Goal: Task Accomplishment & Management: Use online tool/utility

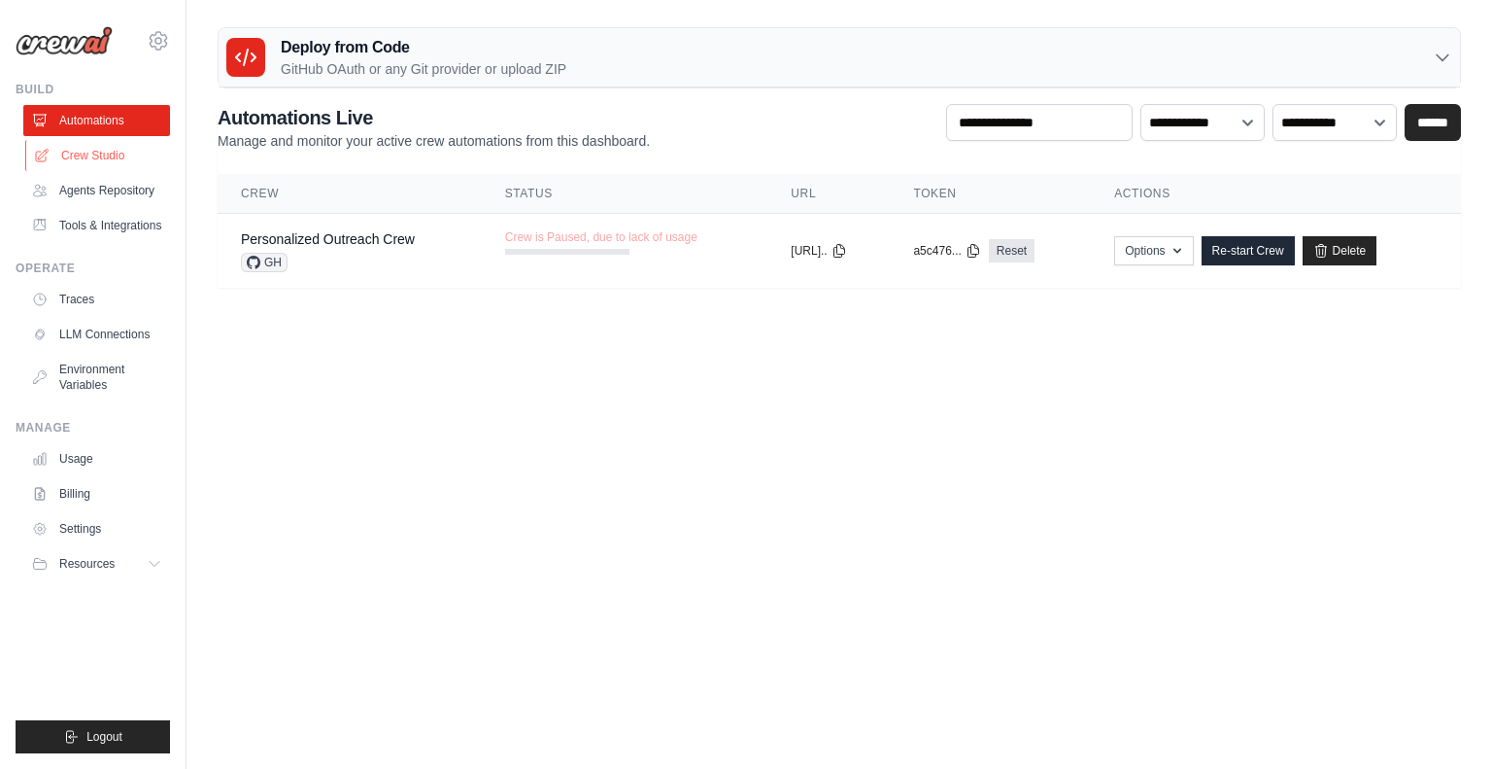
click at [109, 149] on link "Crew Studio" at bounding box center [98, 155] width 147 height 31
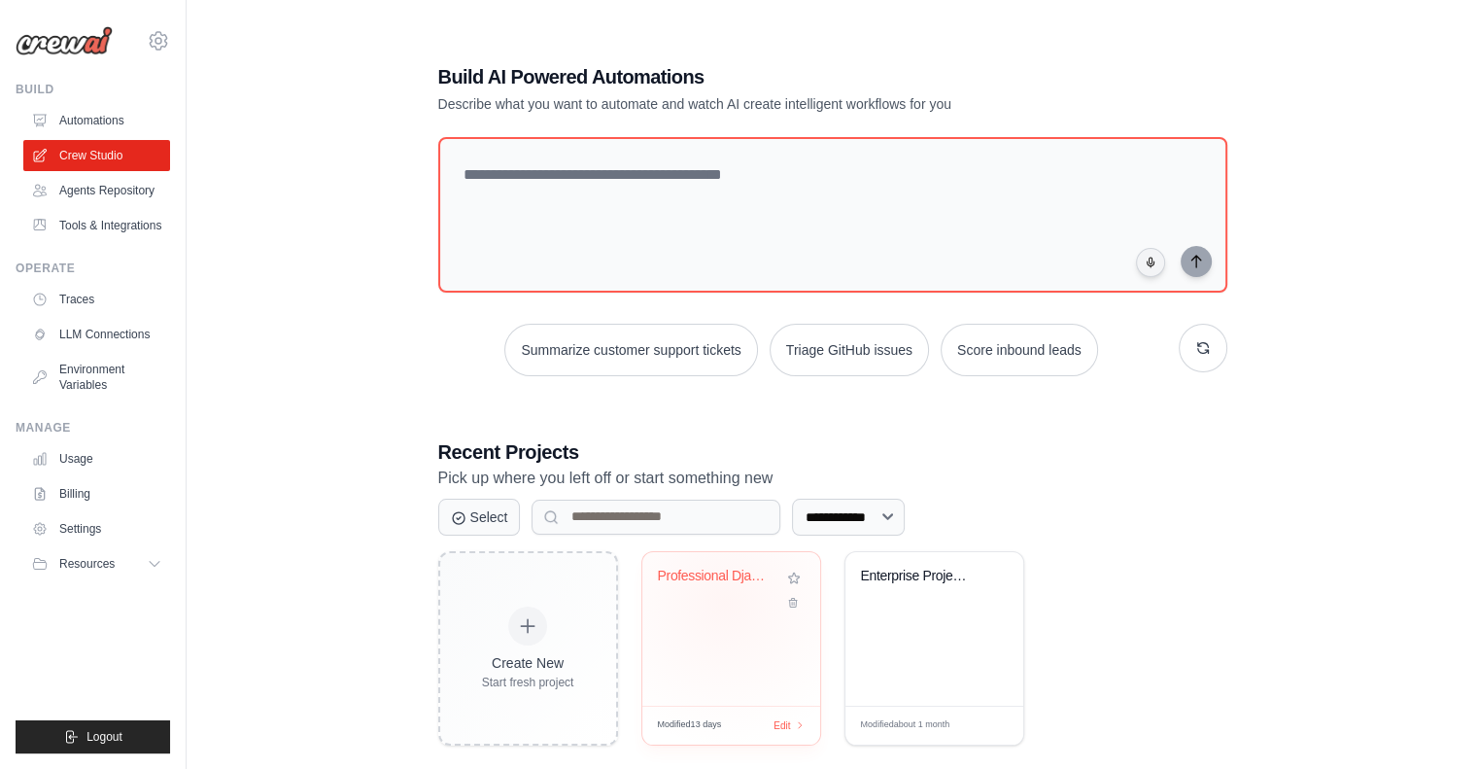
click at [724, 601] on div "Professional Django Development Wor..." at bounding box center [731, 589] width 147 height 45
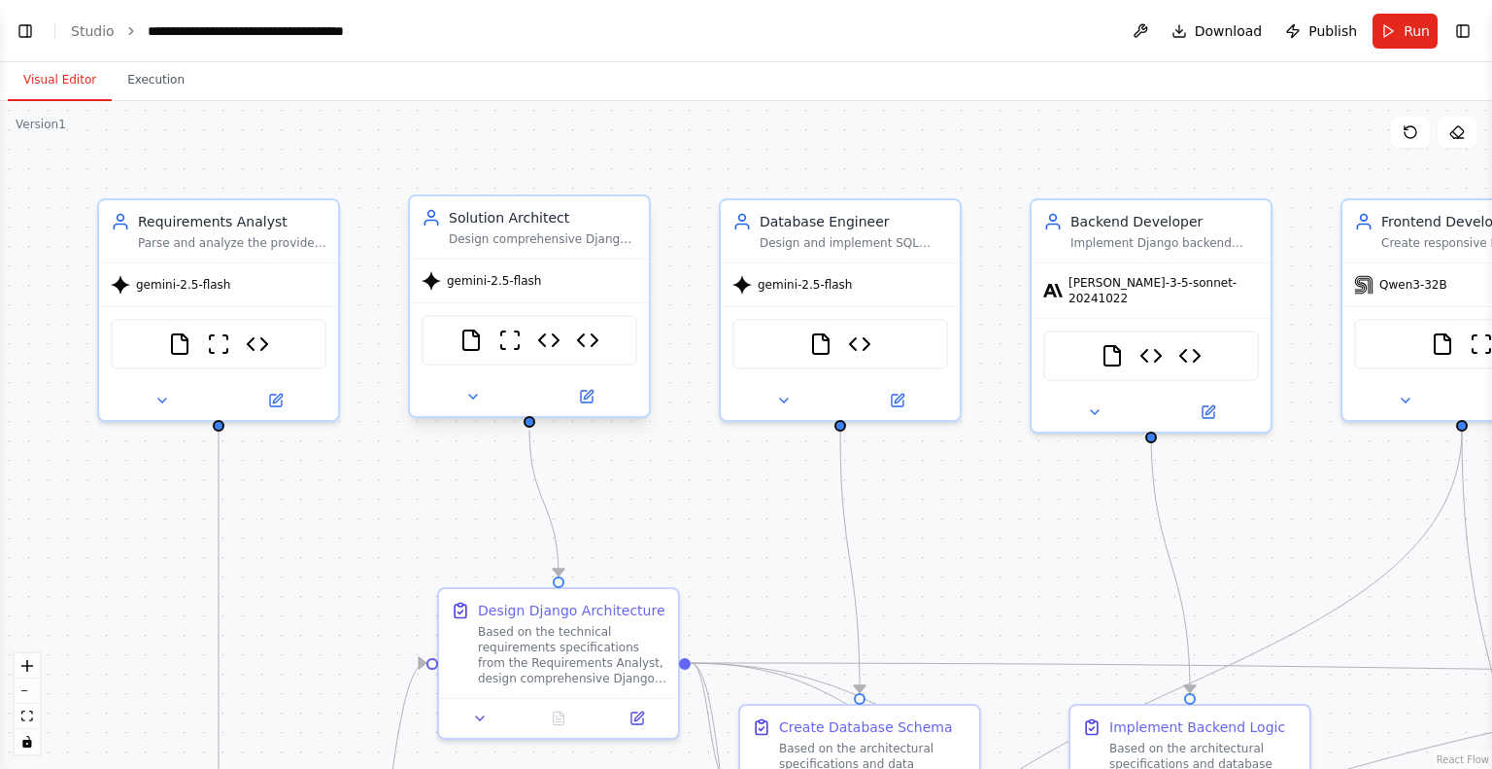
scroll to position [45799, 0]
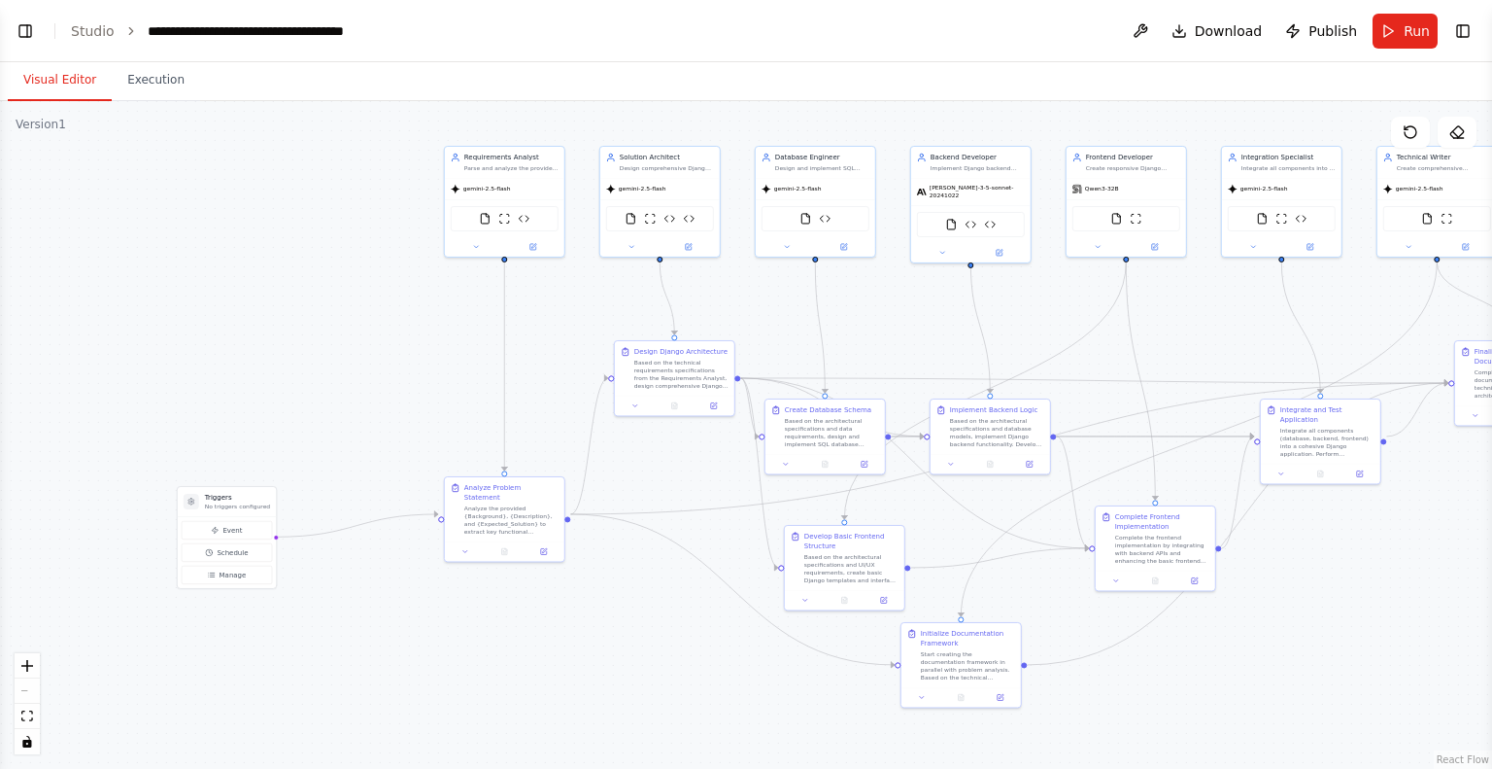
drag, startPoint x: 277, startPoint y: 279, endPoint x: 361, endPoint y: 124, distance: 176.1
click at [361, 124] on div ".deletable-edge-delete-btn { width: 20px; height: 20px; border: 0px solid #ffff…" at bounding box center [746, 435] width 1492 height 668
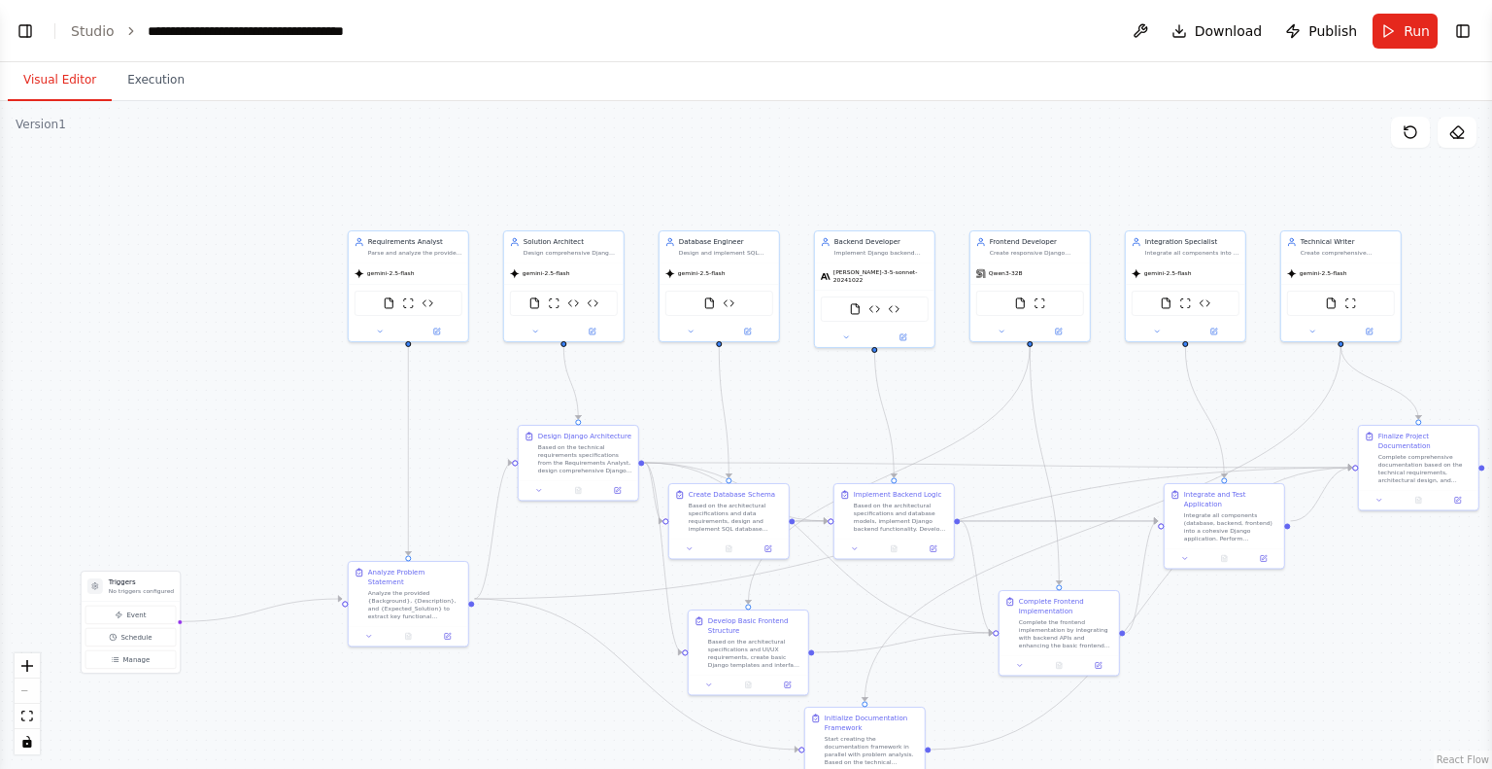
drag, startPoint x: 319, startPoint y: 217, endPoint x: 223, endPoint y: 298, distance: 126.2
click at [223, 298] on div ".deletable-edge-delete-btn { width: 20px; height: 20px; border: 0px solid #ffff…" at bounding box center [746, 435] width 1492 height 668
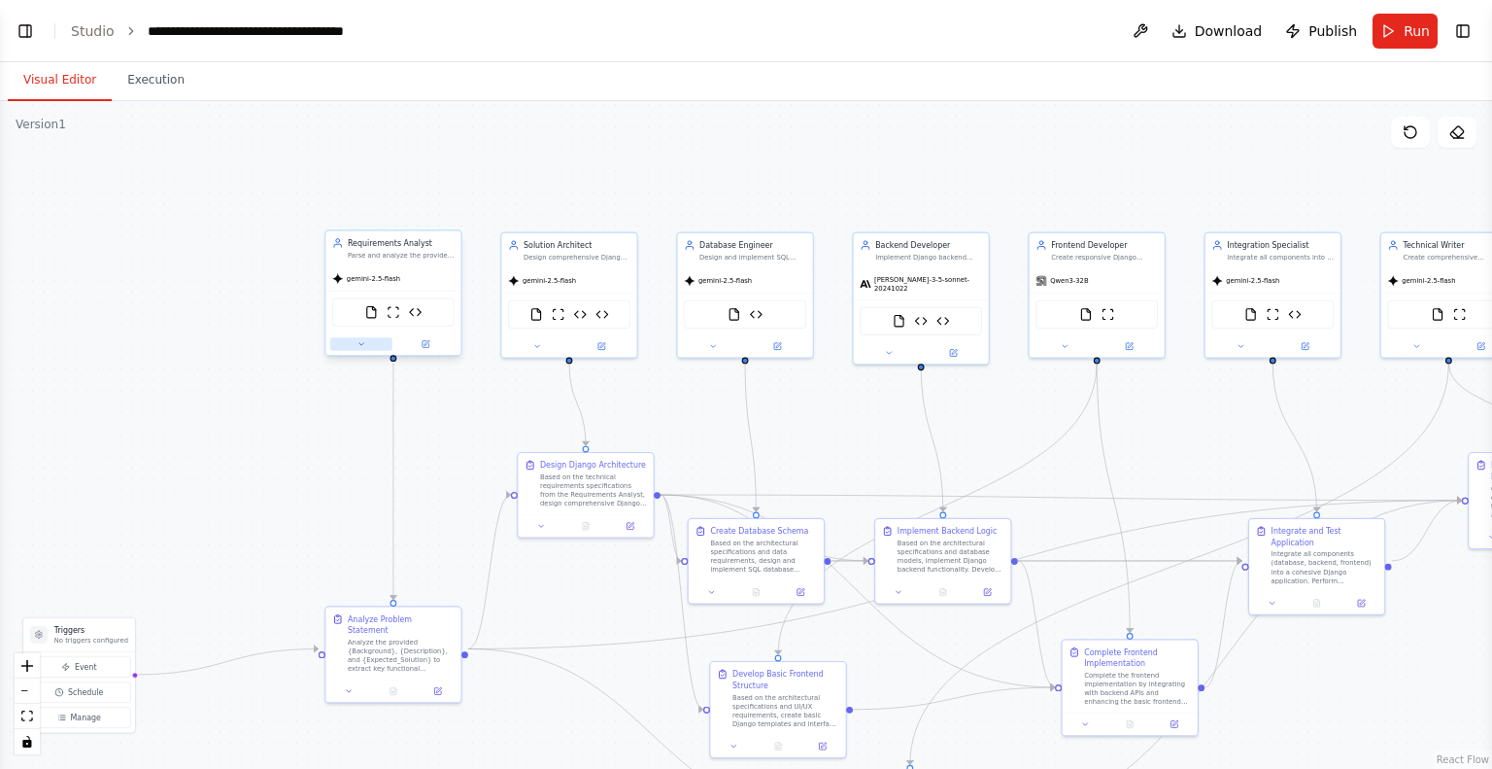
click at [359, 339] on icon at bounding box center [361, 343] width 9 height 9
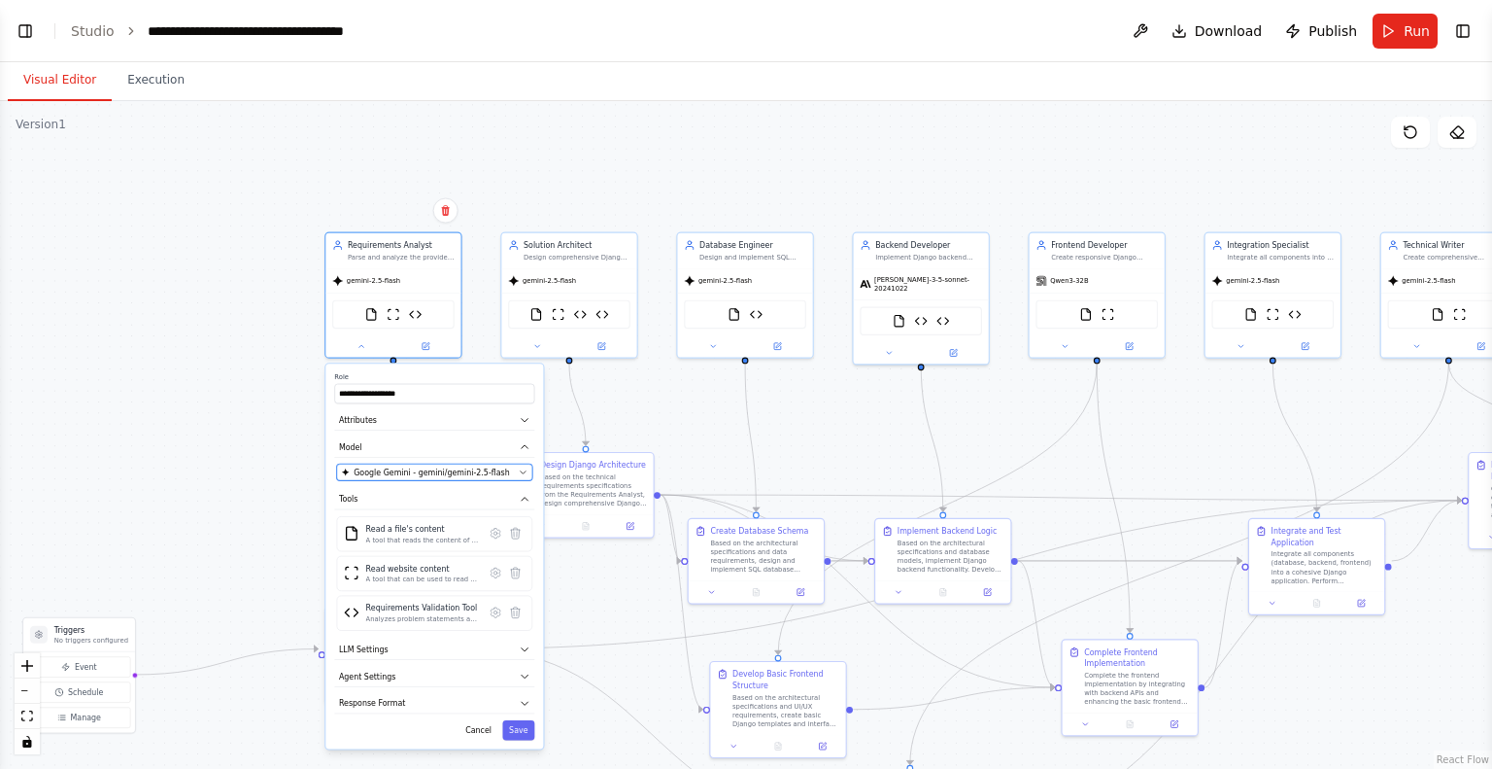
click at [424, 463] on button "Google Gemini - gemini/gemini-2.5-flash" at bounding box center [434, 471] width 195 height 17
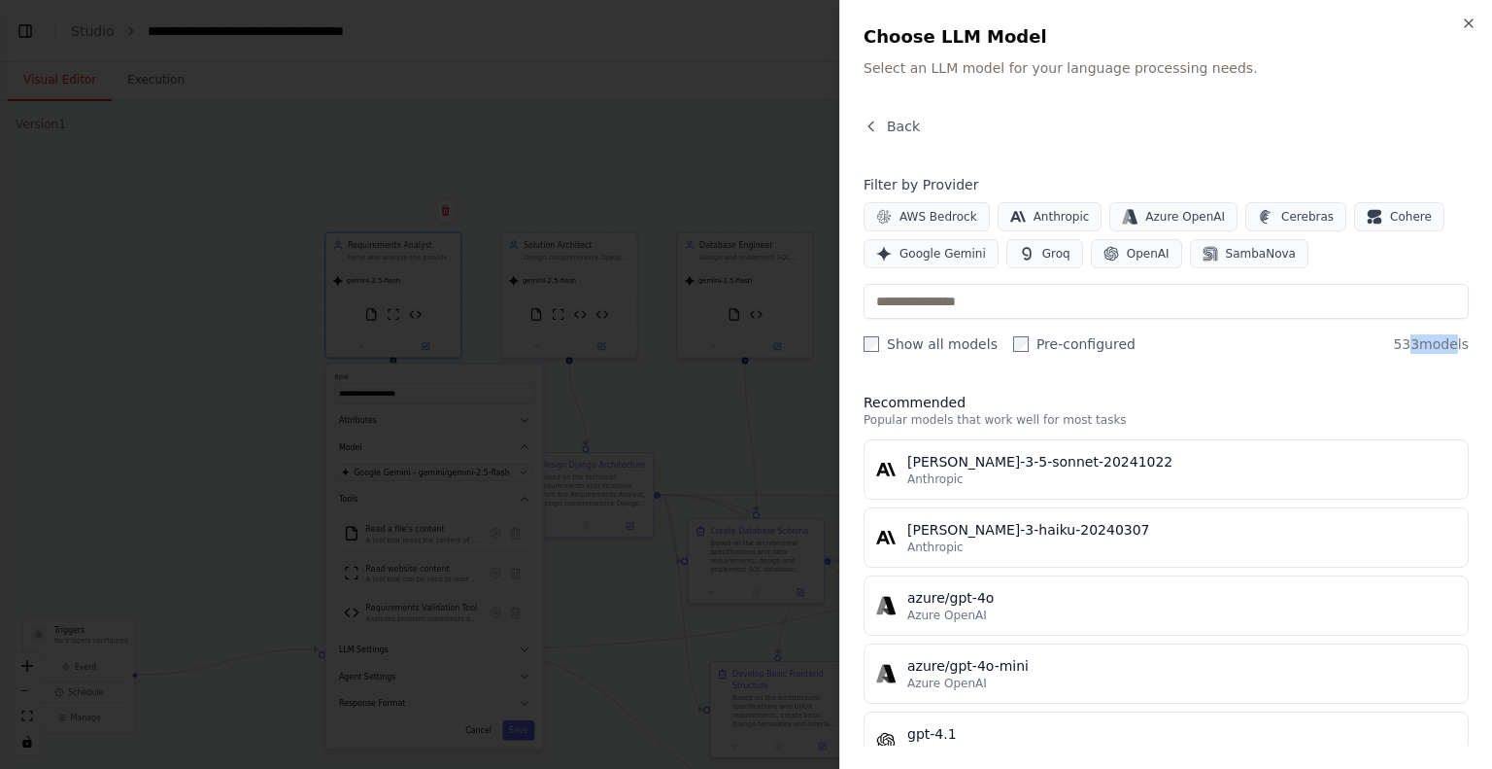
drag, startPoint x: 1413, startPoint y: 342, endPoint x: 1453, endPoint y: 340, distance: 39.9
click at [1453, 340] on span "533 models" at bounding box center [1431, 343] width 76 height 19
click at [1462, 18] on icon "button" at bounding box center [1469, 24] width 16 height 16
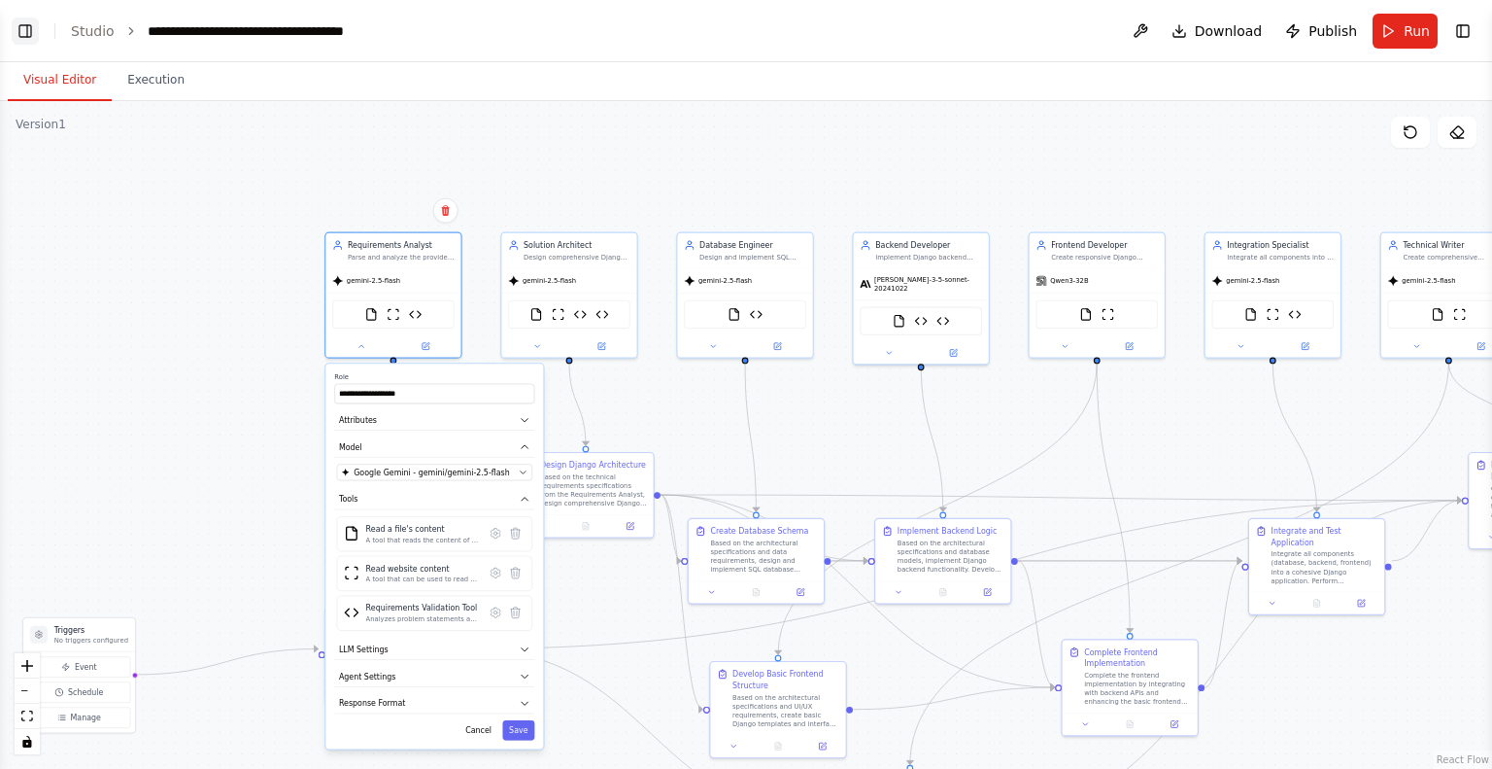
click at [18, 21] on button "Toggle Left Sidebar" at bounding box center [25, 30] width 27 height 27
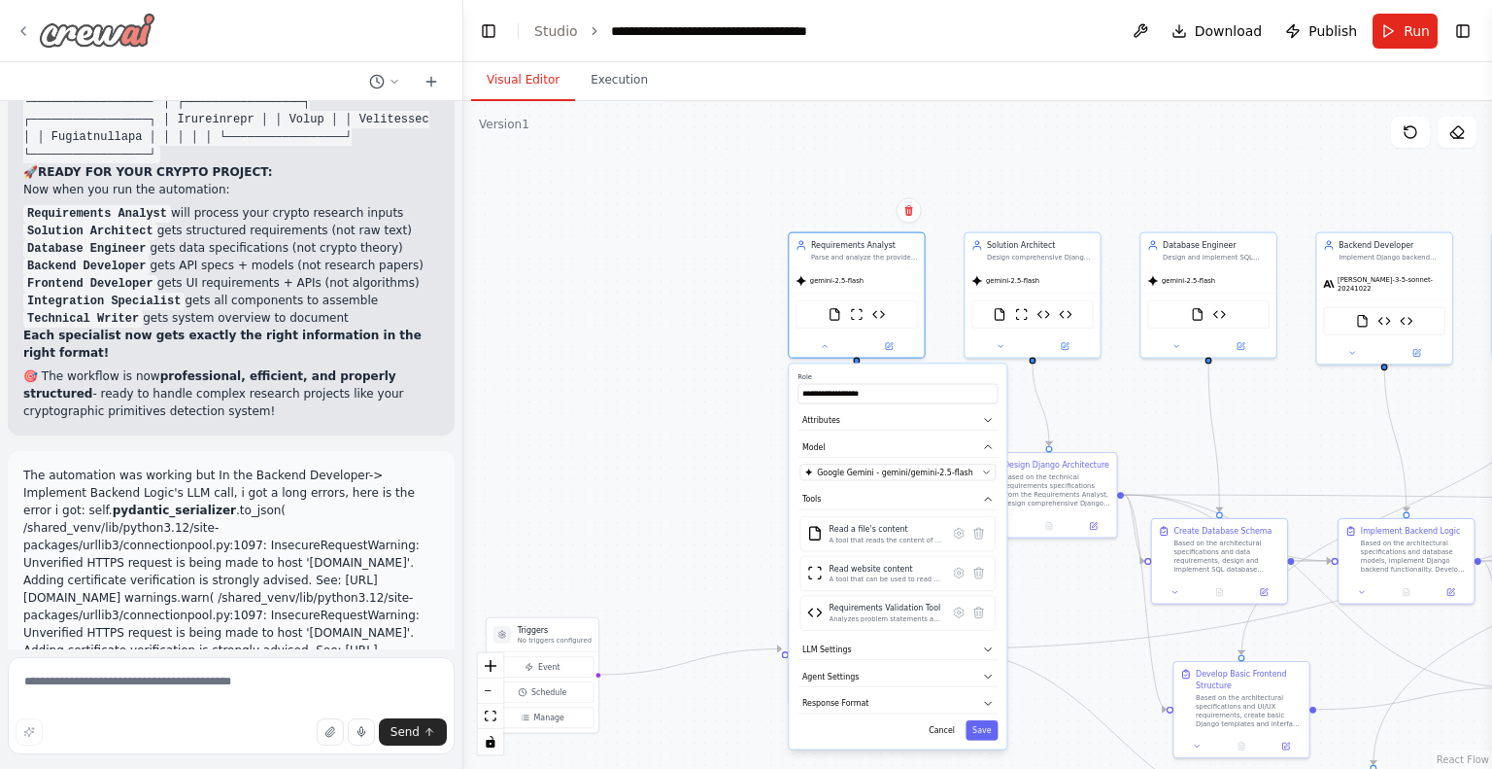
click at [27, 24] on icon at bounding box center [24, 31] width 16 height 16
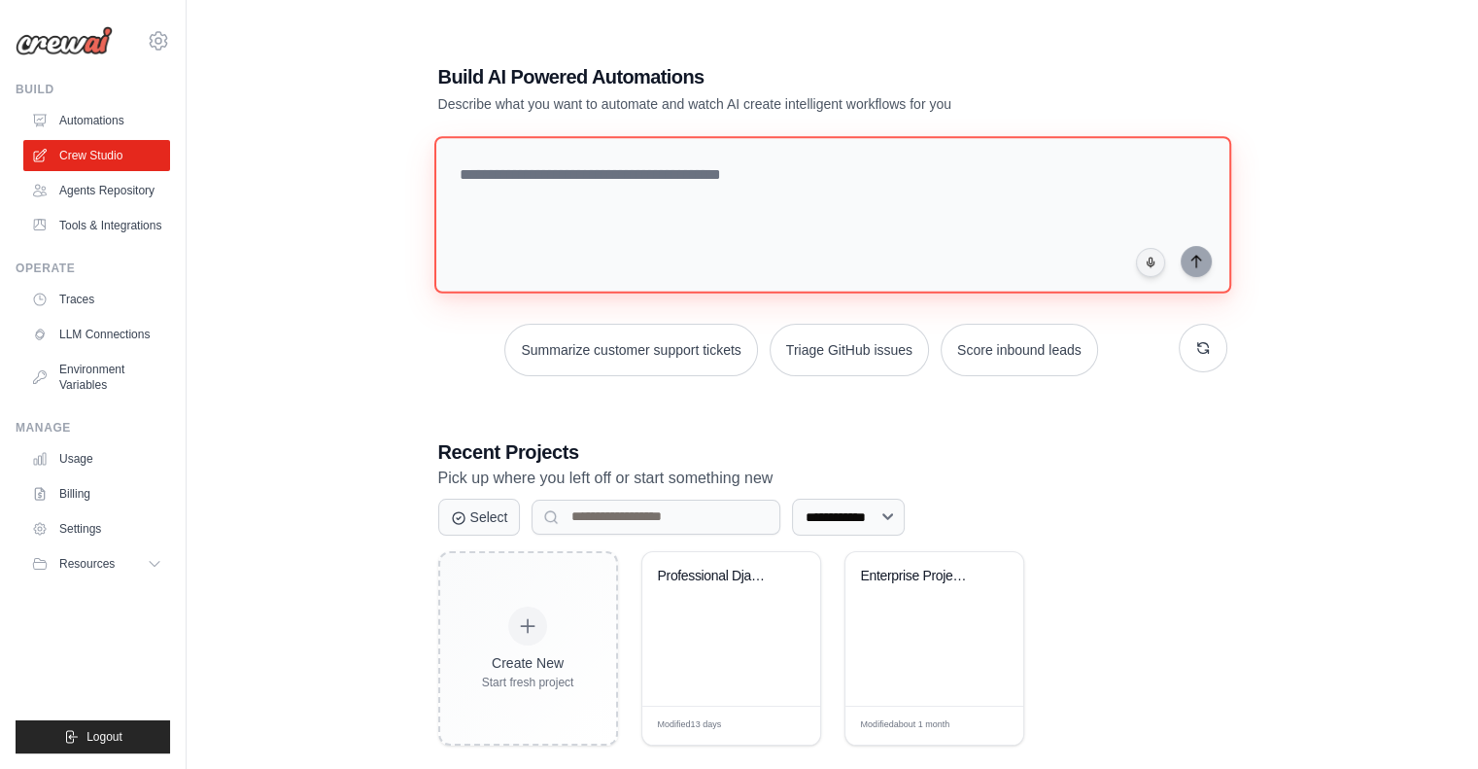
drag, startPoint x: 574, startPoint y: 180, endPoint x: 707, endPoint y: 193, distance: 133.8
click at [707, 193] on textarea at bounding box center [831, 214] width 797 height 157
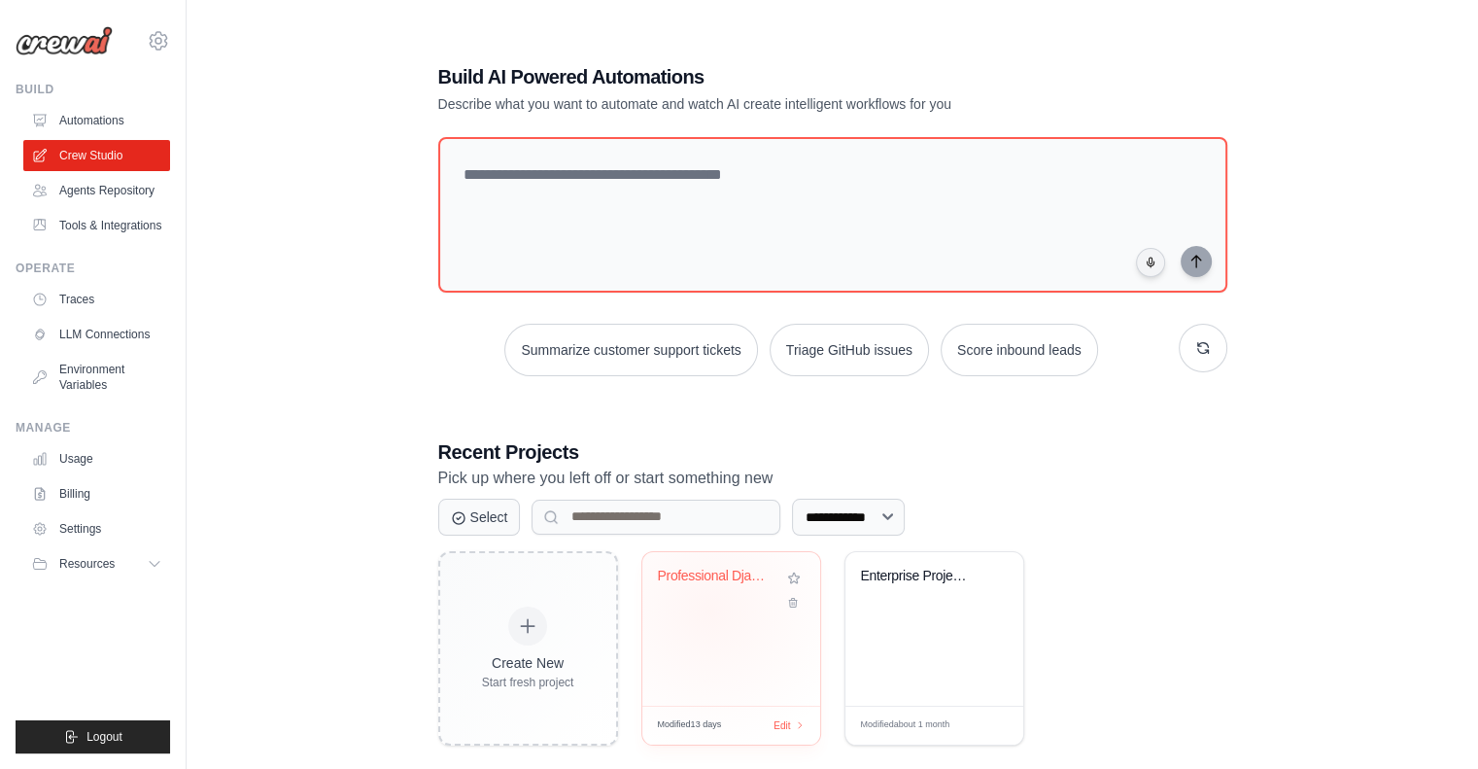
click at [709, 609] on div "Professional Django Development Wor..." at bounding box center [731, 629] width 178 height 154
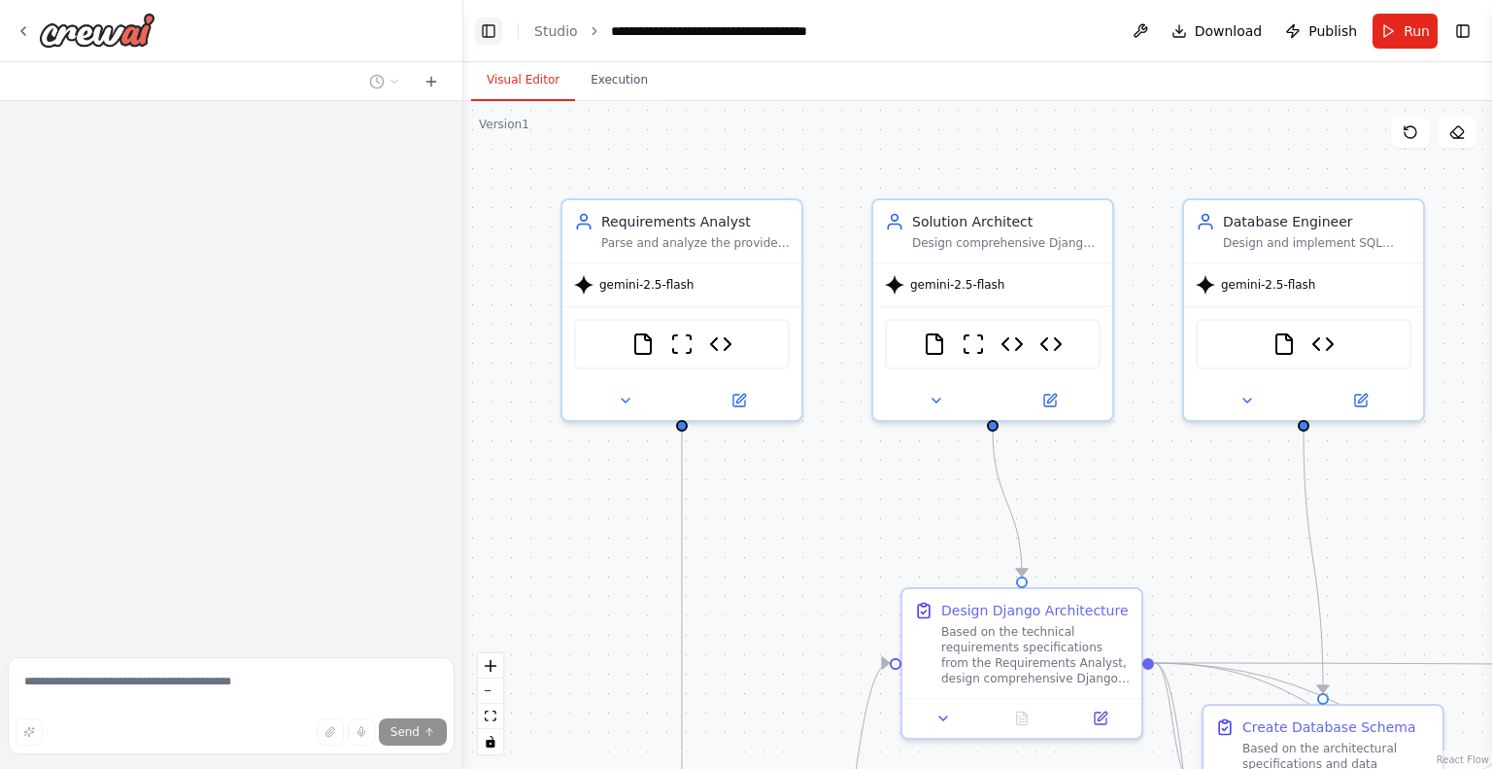
click at [491, 24] on button "Toggle Left Sidebar" at bounding box center [488, 30] width 27 height 27
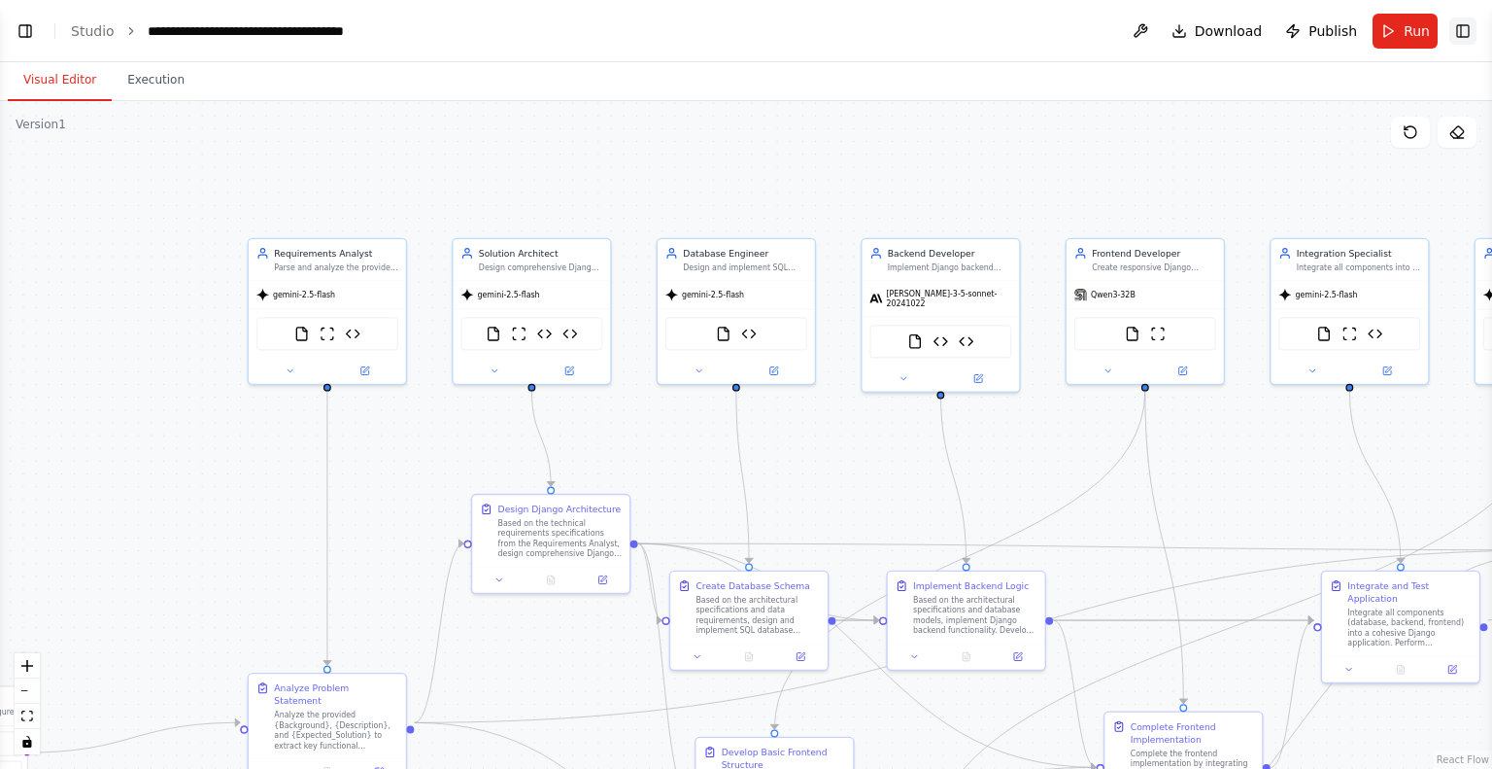
scroll to position [45799, 0]
click at [1470, 33] on button "Toggle Right Sidebar" at bounding box center [1463, 30] width 27 height 27
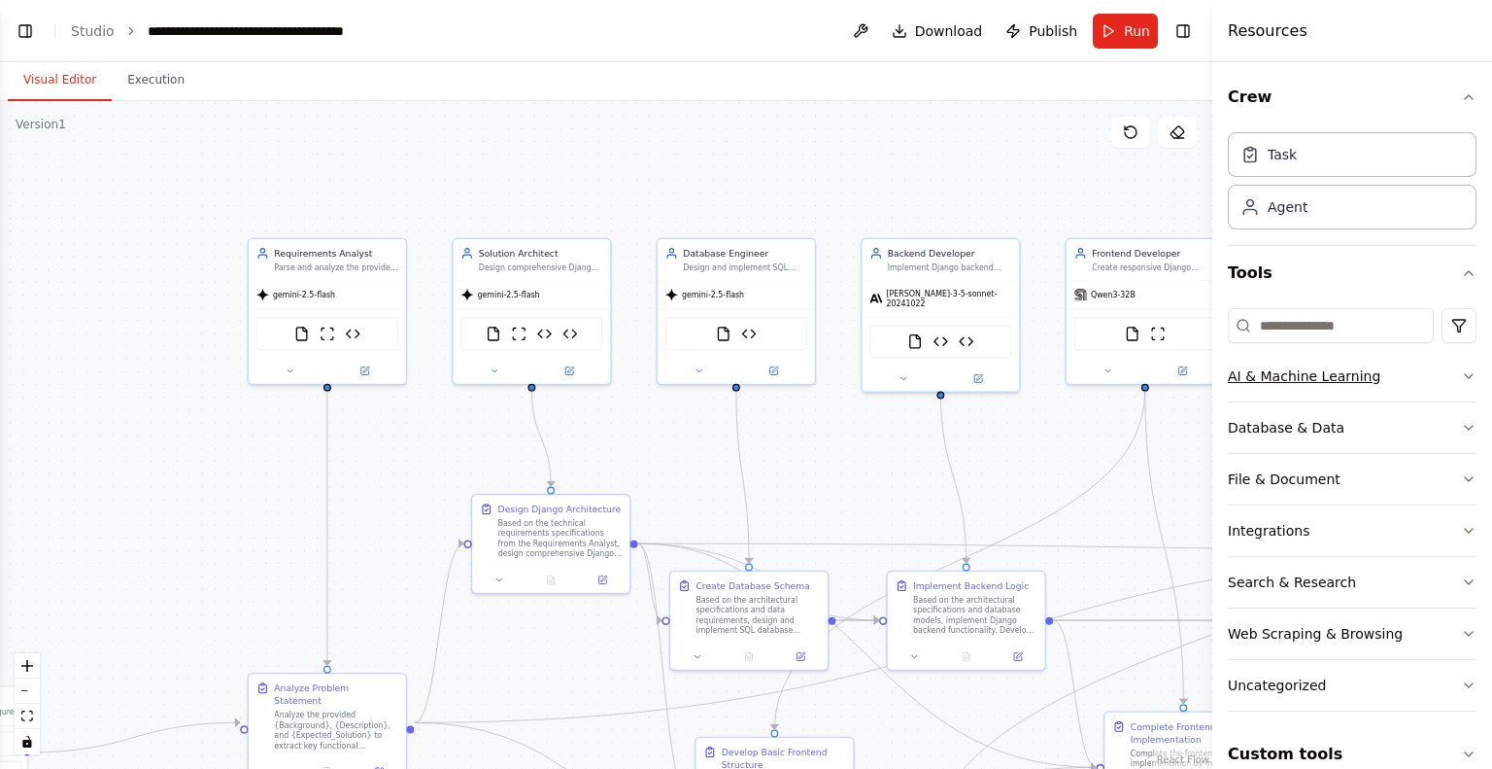
click at [1461, 369] on icon "button" at bounding box center [1469, 376] width 16 height 16
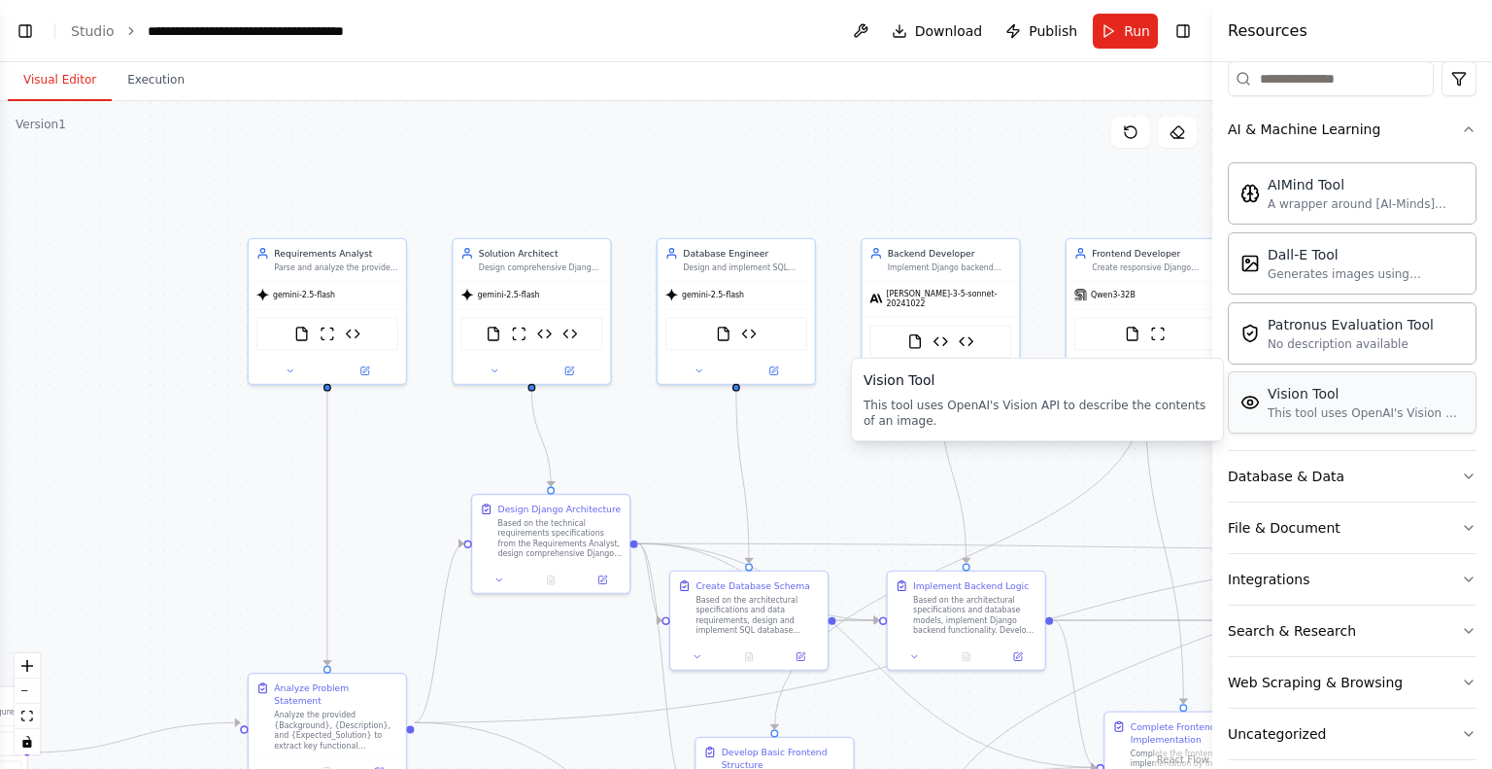
scroll to position [319, 0]
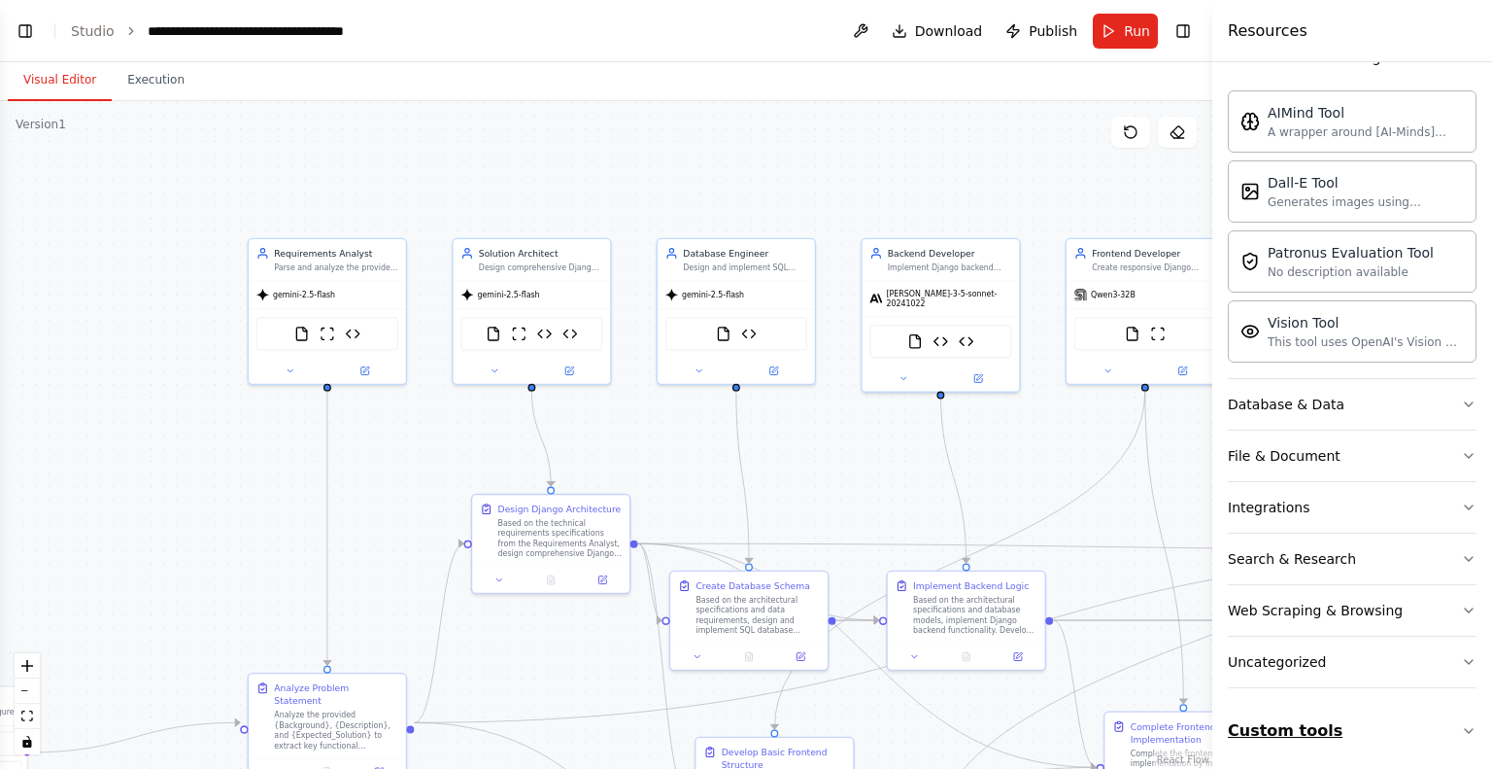
click at [1445, 727] on button "Custom tools" at bounding box center [1352, 730] width 249 height 54
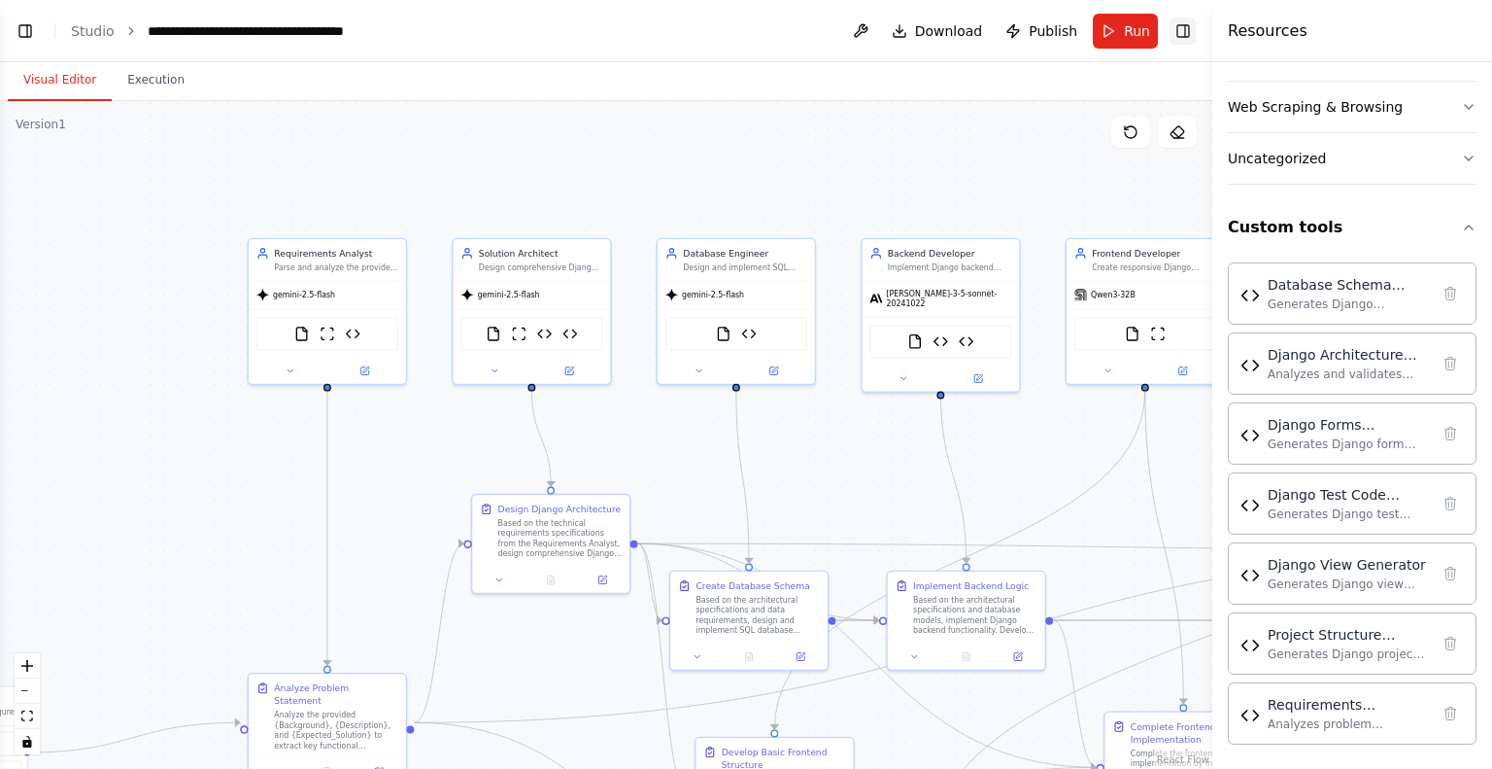
click at [1184, 22] on button "Toggle Right Sidebar" at bounding box center [1183, 30] width 27 height 27
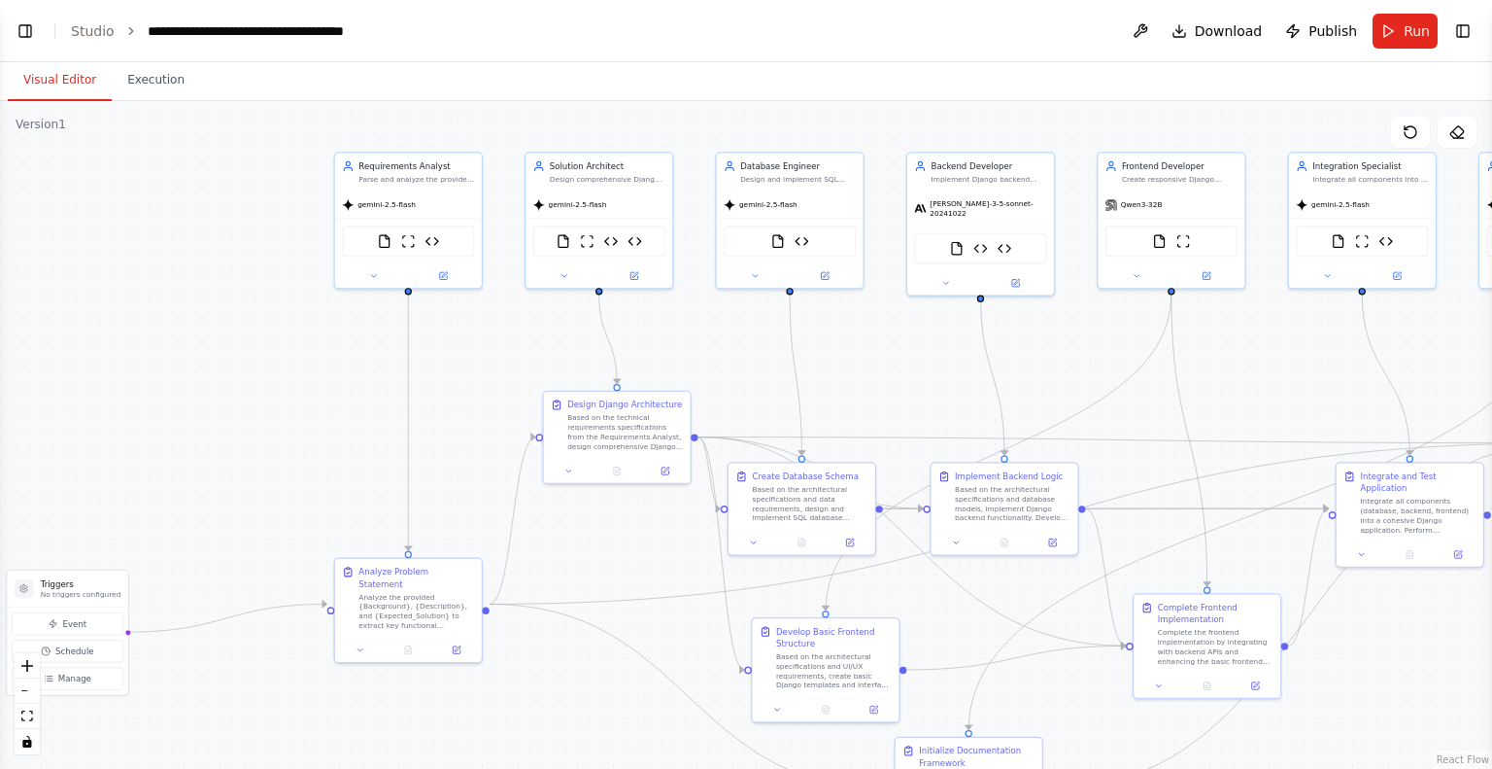
drag, startPoint x: 1175, startPoint y: 463, endPoint x: 1179, endPoint y: 336, distance: 126.4
click at [1179, 336] on div ".deletable-edge-delete-btn { width: 20px; height: 20px; border: 0px solid #ffff…" at bounding box center [746, 435] width 1492 height 668
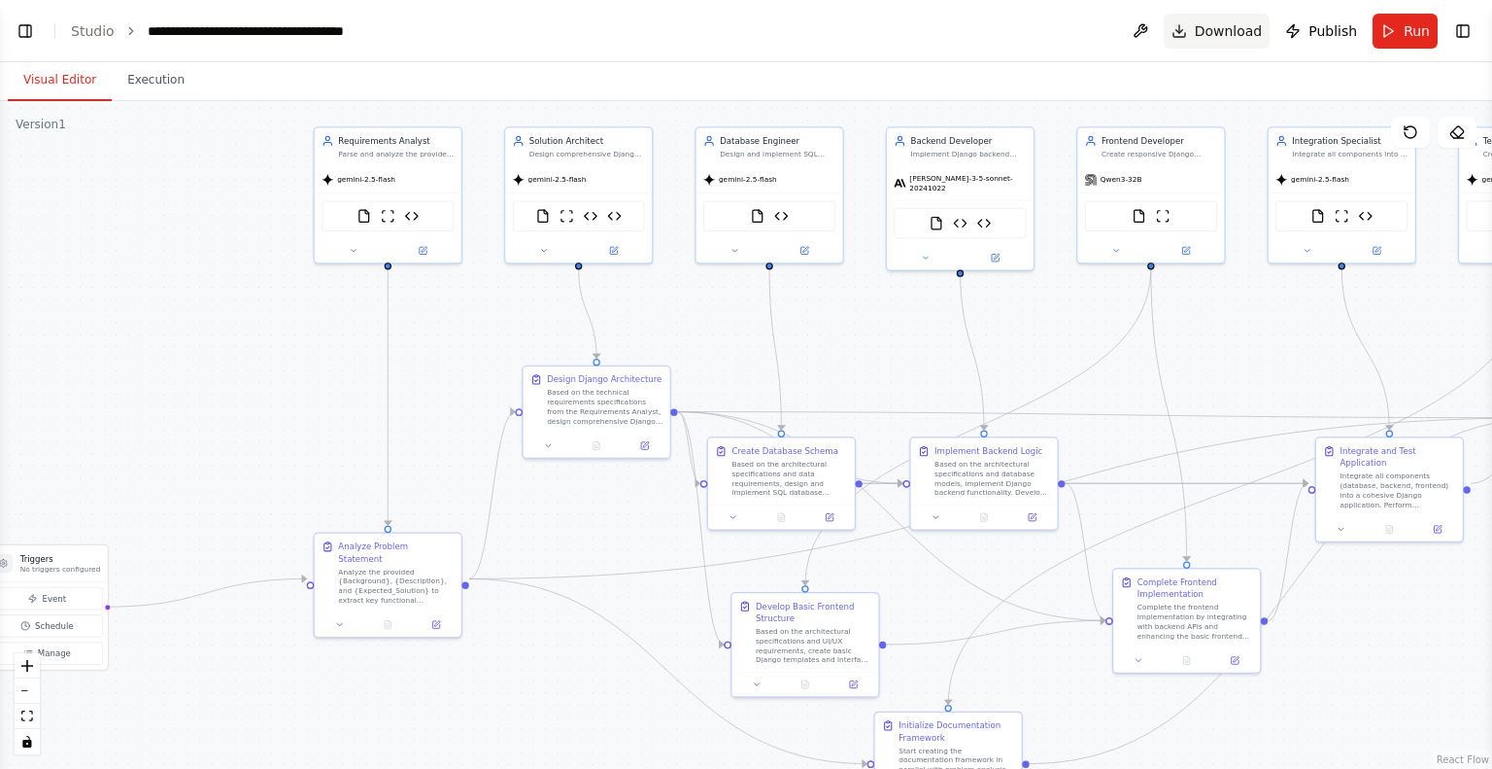
click at [1200, 26] on button "Download" at bounding box center [1217, 31] width 107 height 35
